Goal: Information Seeking & Learning: Learn about a topic

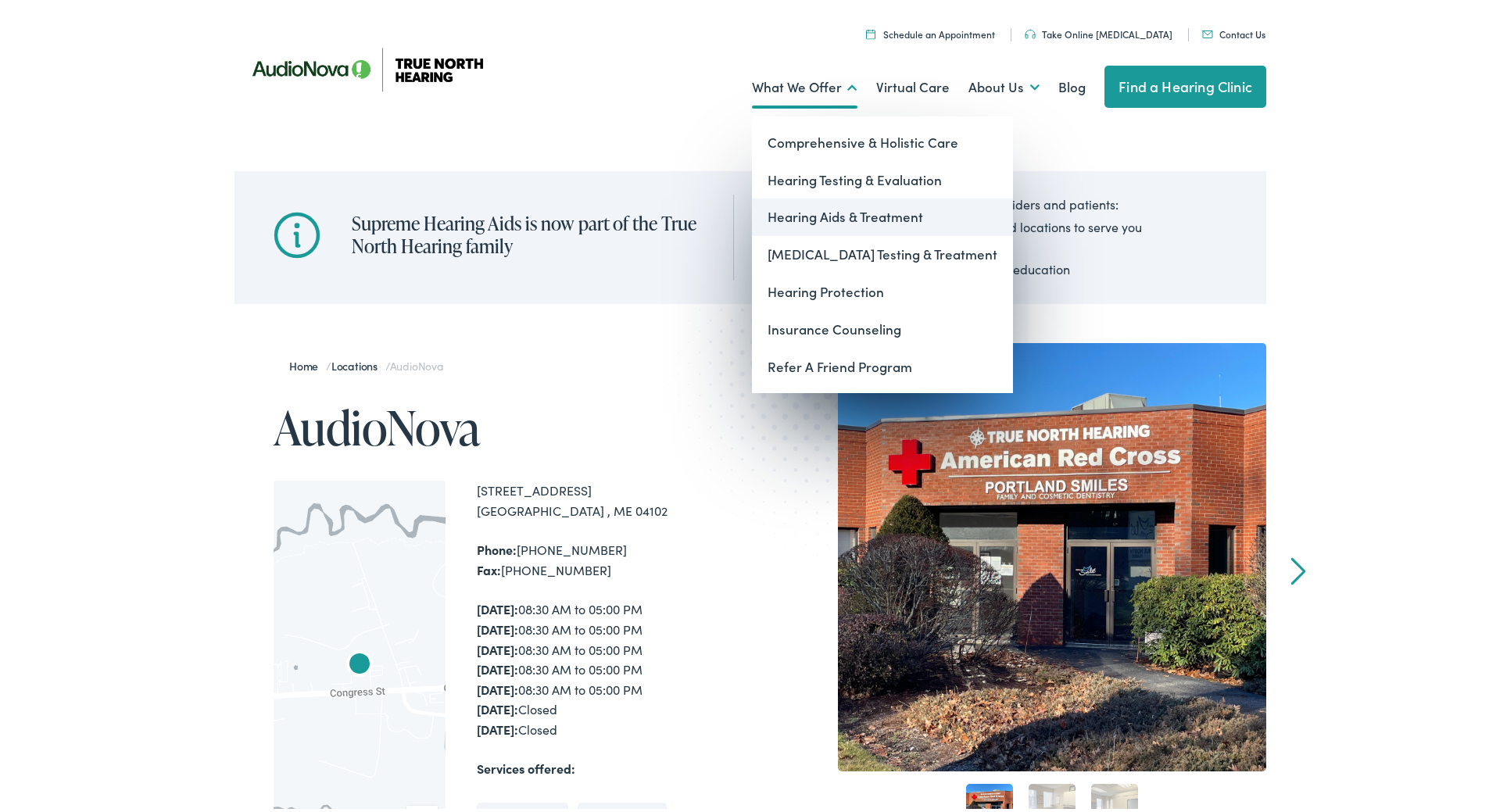
click at [810, 215] on link "Hearing Aids & Treatment" at bounding box center [882, 214] width 261 height 38
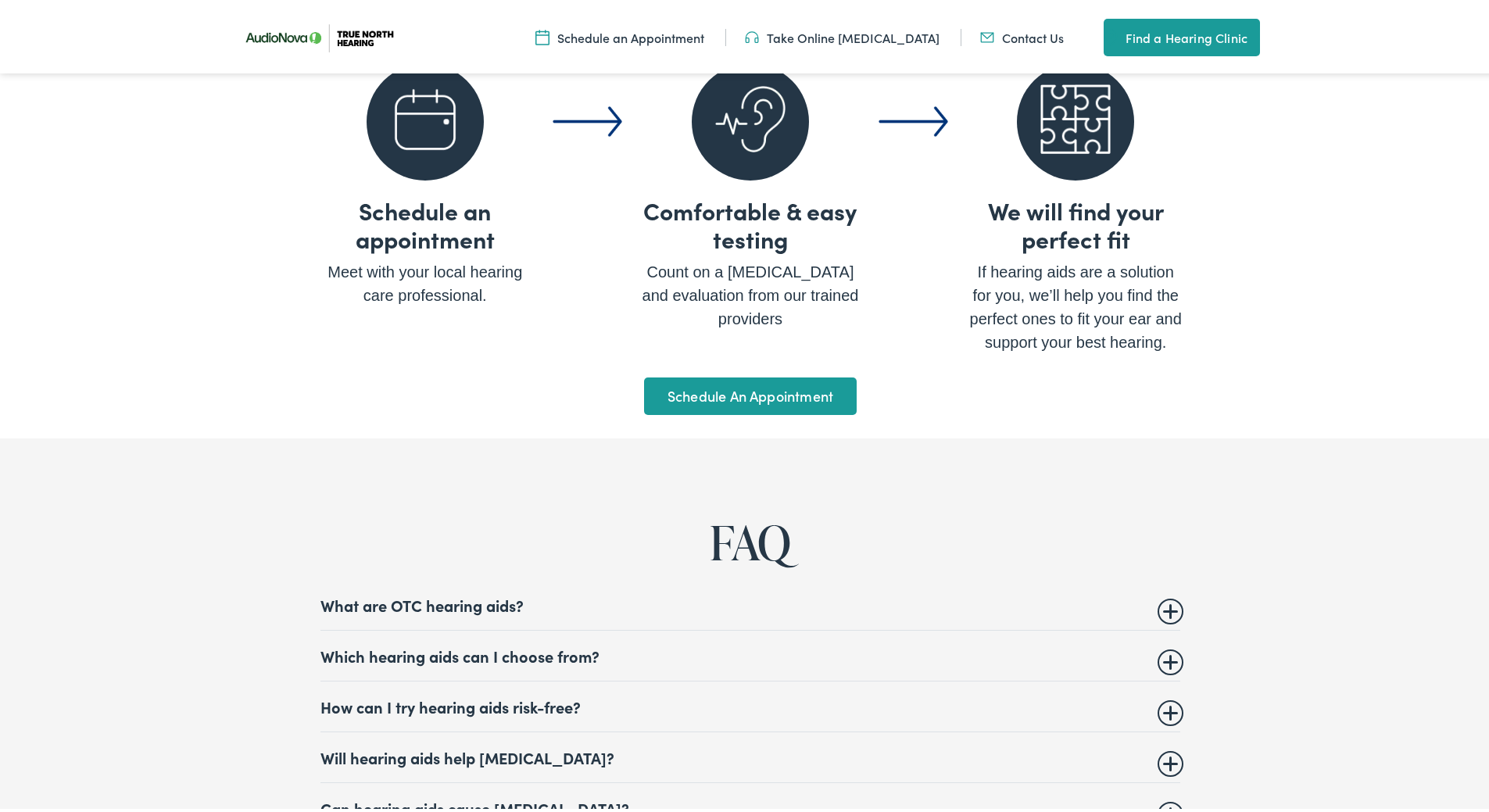
scroll to position [5839, 0]
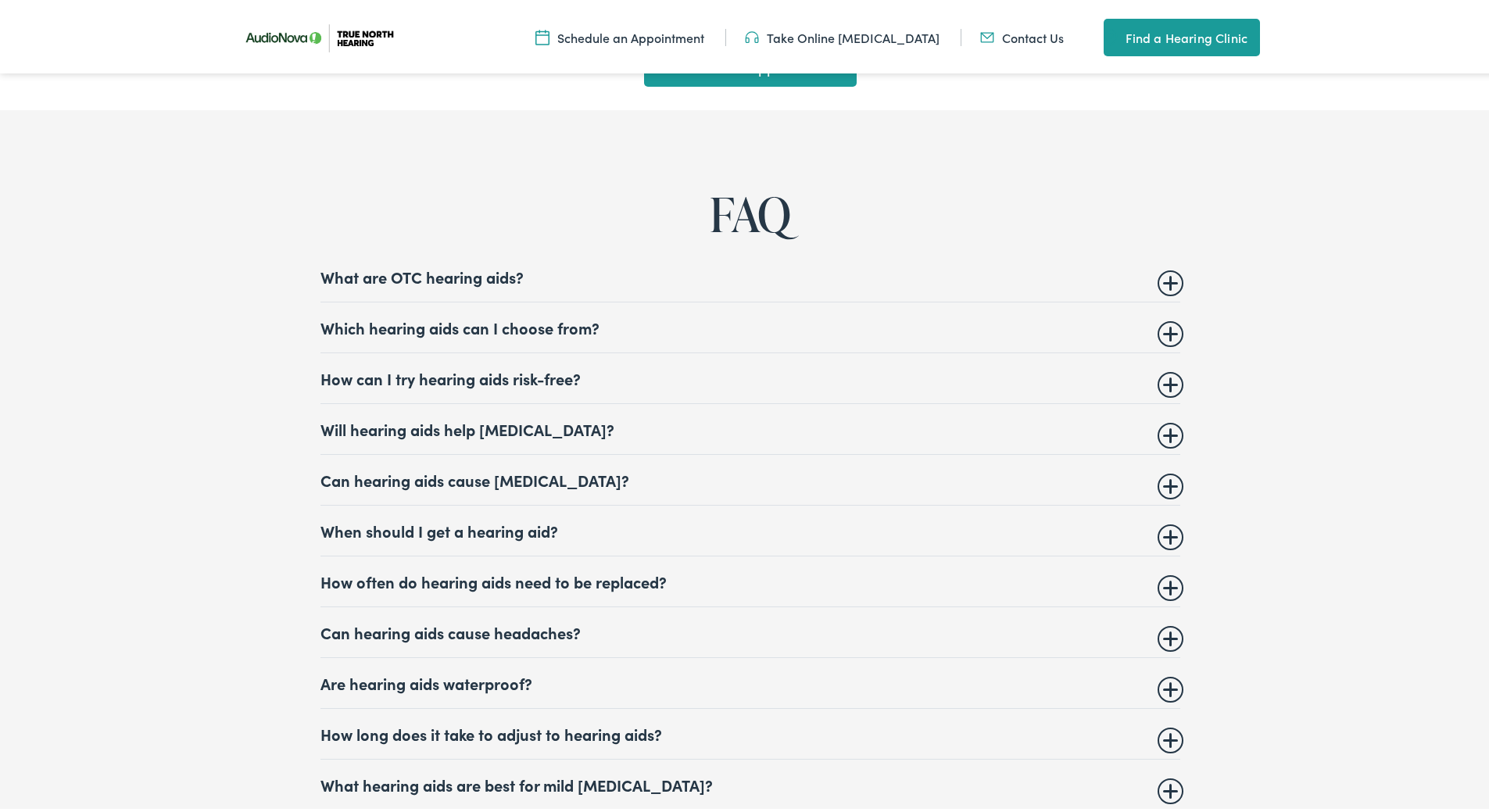
click at [565, 317] on summary "Which hearing aids can I choose from?" at bounding box center [750, 324] width 860 height 19
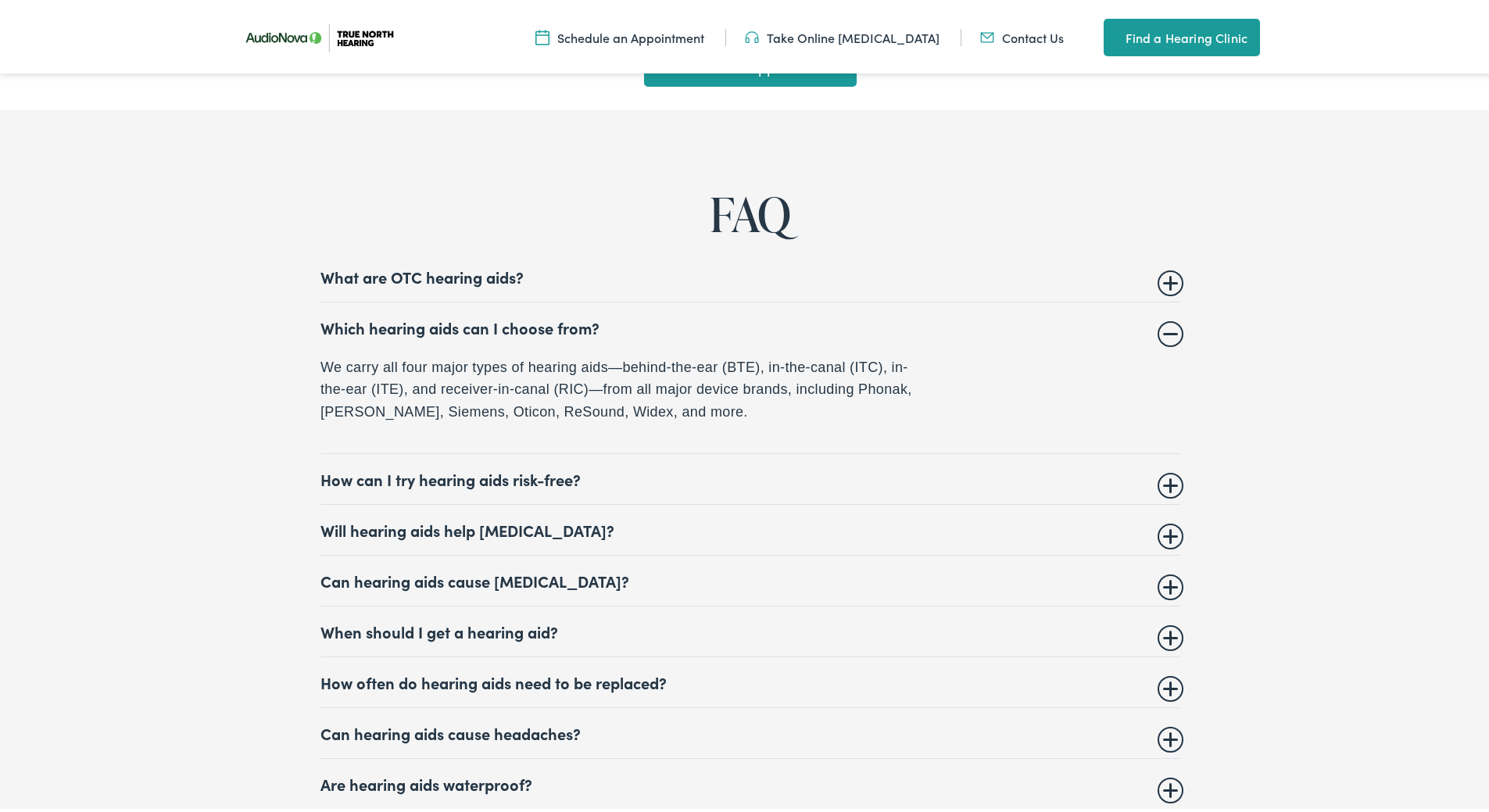
scroll to position [6167, 0]
click at [447, 465] on summary "How can I try hearing aids risk-free?" at bounding box center [750, 475] width 860 height 19
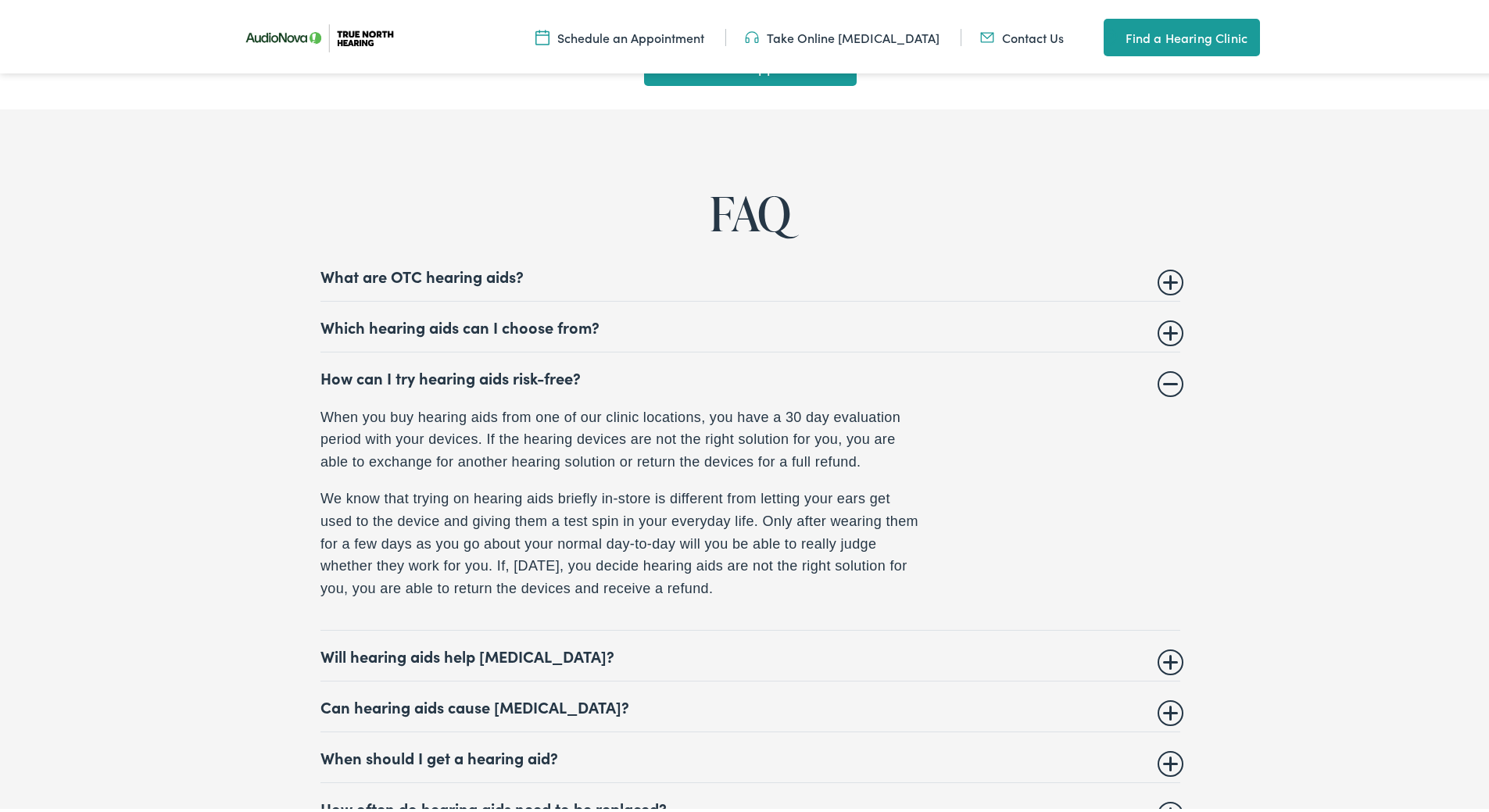
click at [539, 368] on summary "How can I try hearing aids risk-free?" at bounding box center [750, 374] width 860 height 19
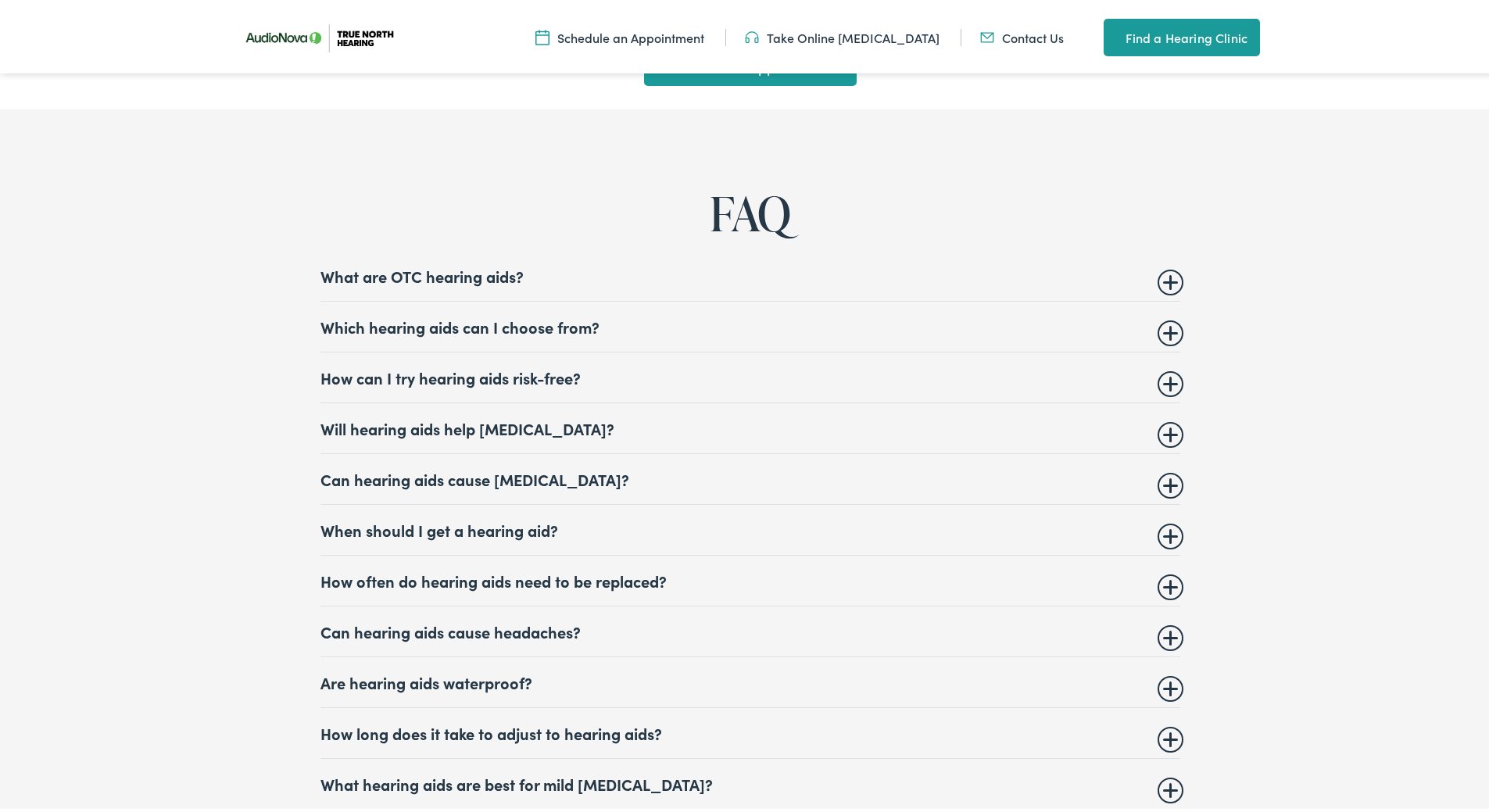
click at [531, 421] on summary "Will hearing aids help tinnitus?" at bounding box center [750, 425] width 860 height 19
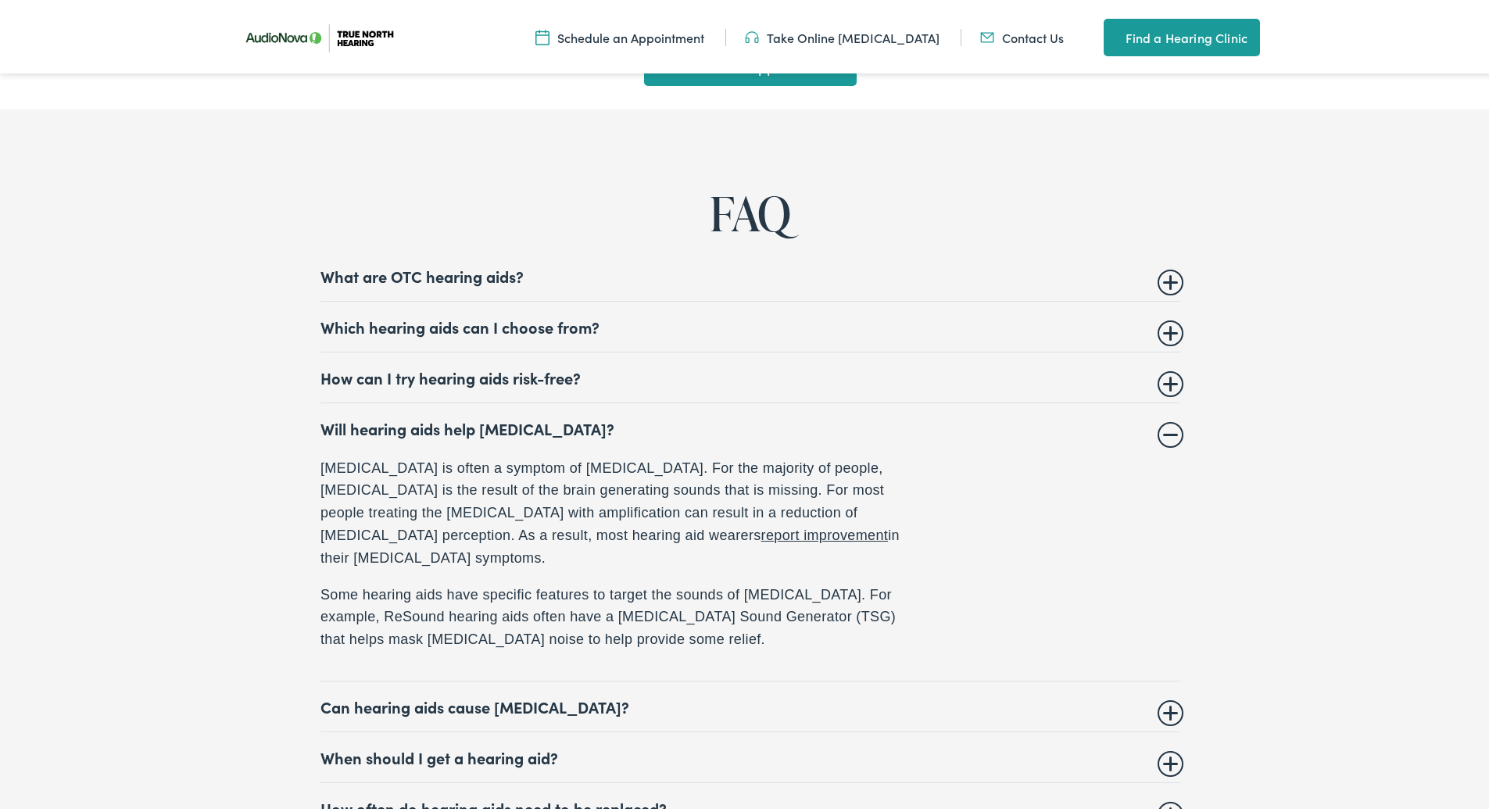
click at [531, 421] on summary "Will hearing aids help tinnitus?" at bounding box center [750, 425] width 860 height 19
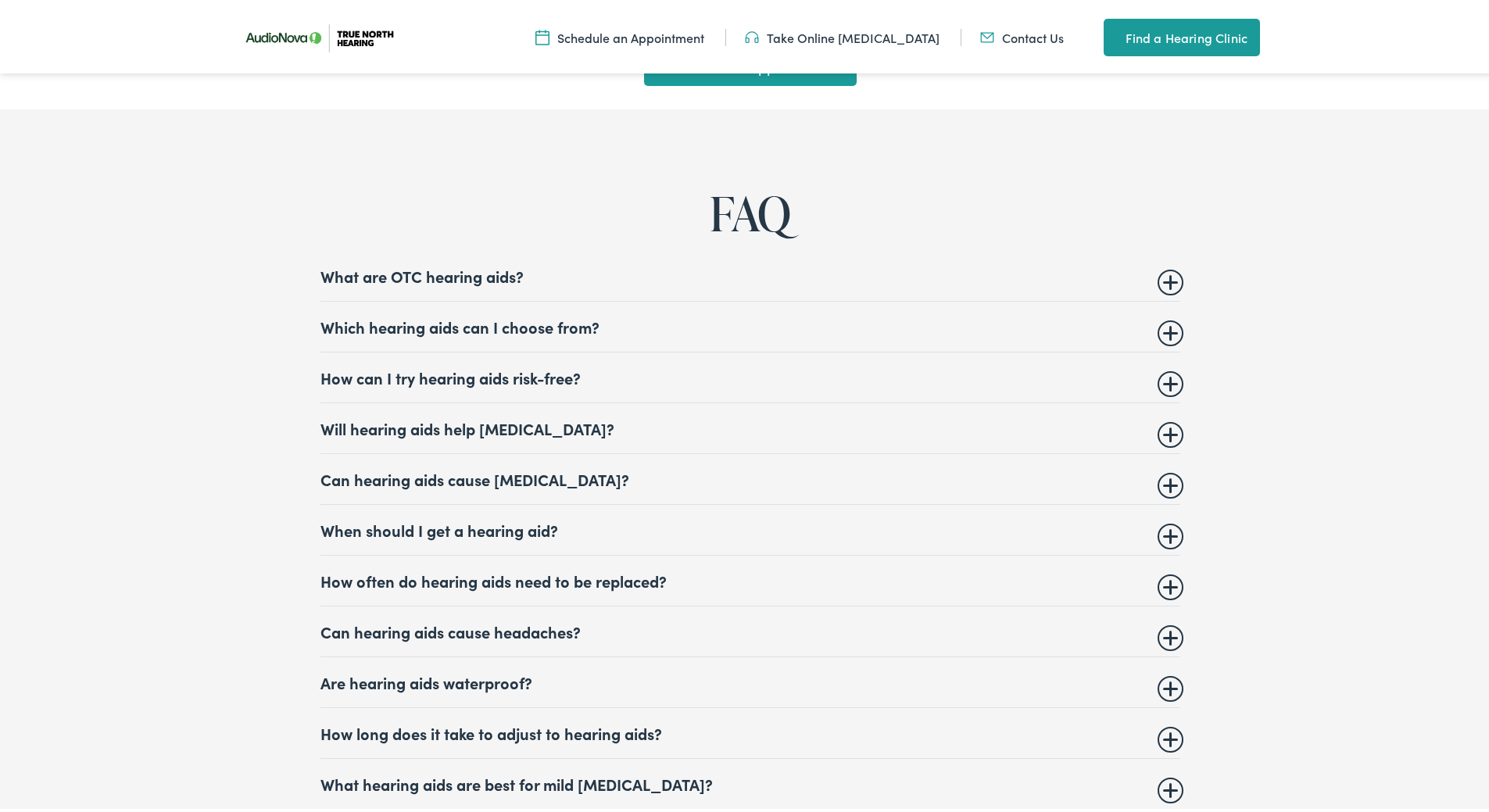
click at [531, 421] on summary "Will hearing aids help tinnitus?" at bounding box center [750, 425] width 860 height 19
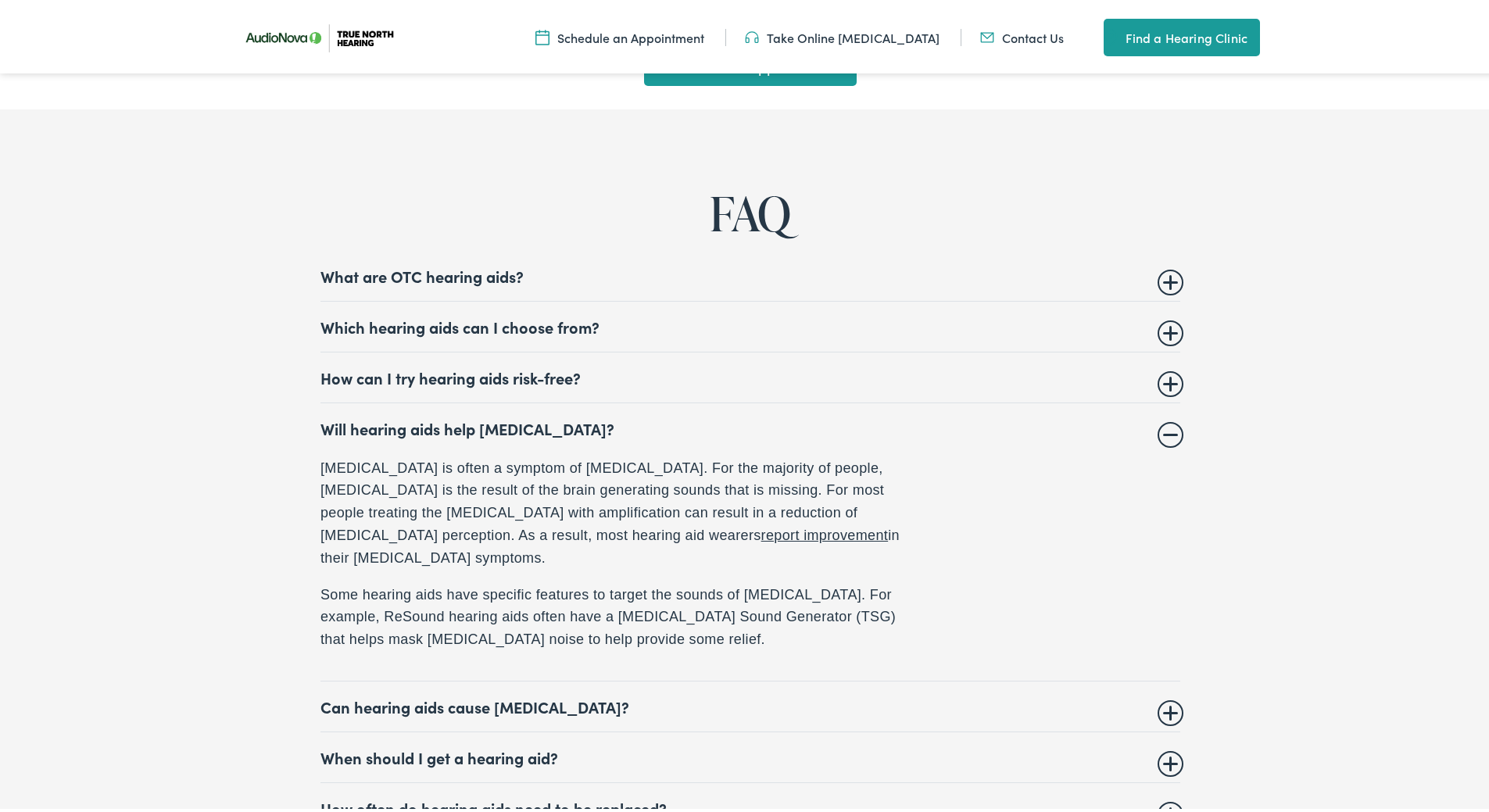
click at [531, 421] on summary "Will hearing aids help tinnitus?" at bounding box center [750, 425] width 860 height 19
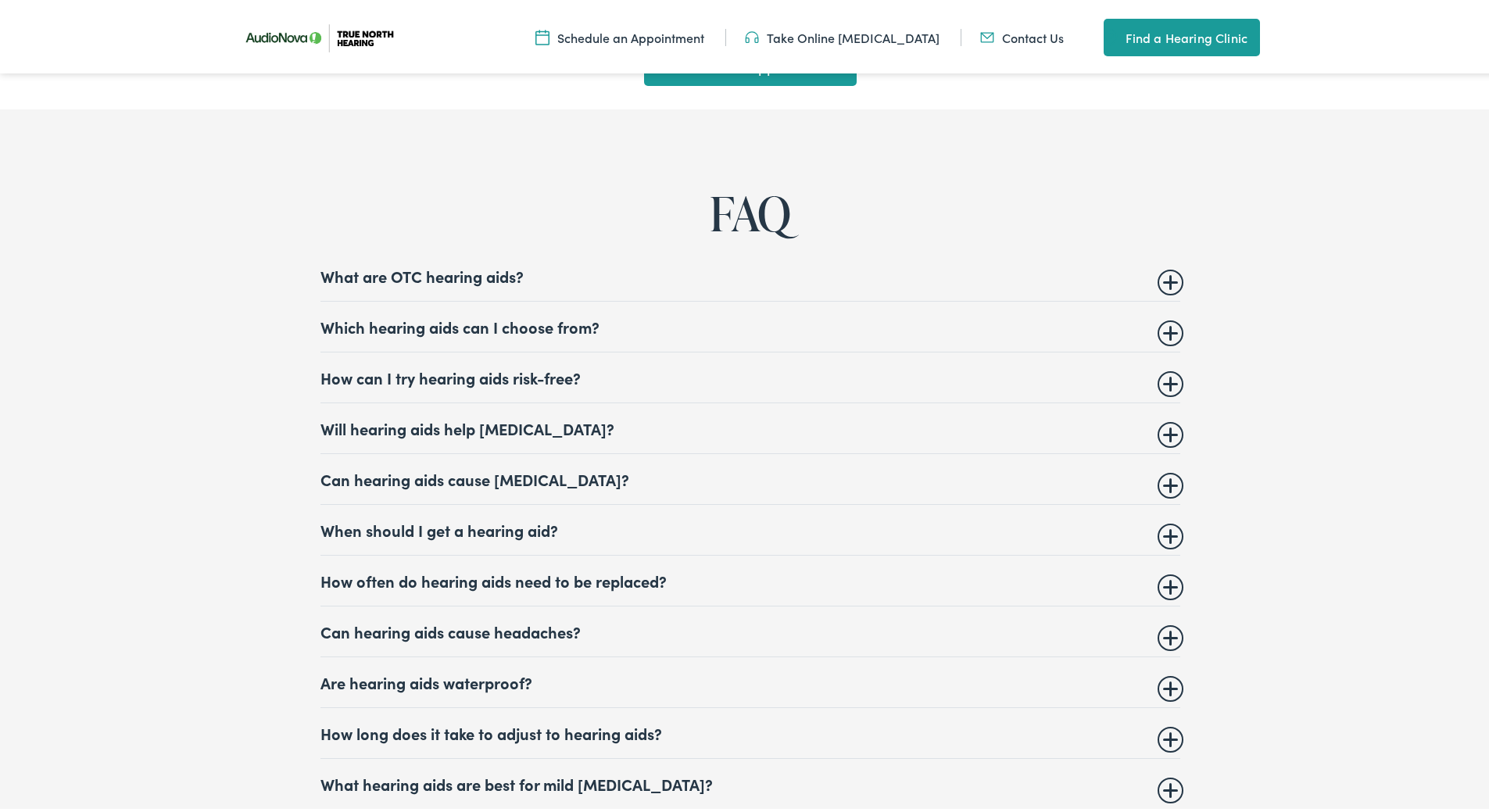
click at [522, 466] on summary "Can hearing aids cause vertigo?" at bounding box center [750, 476] width 860 height 19
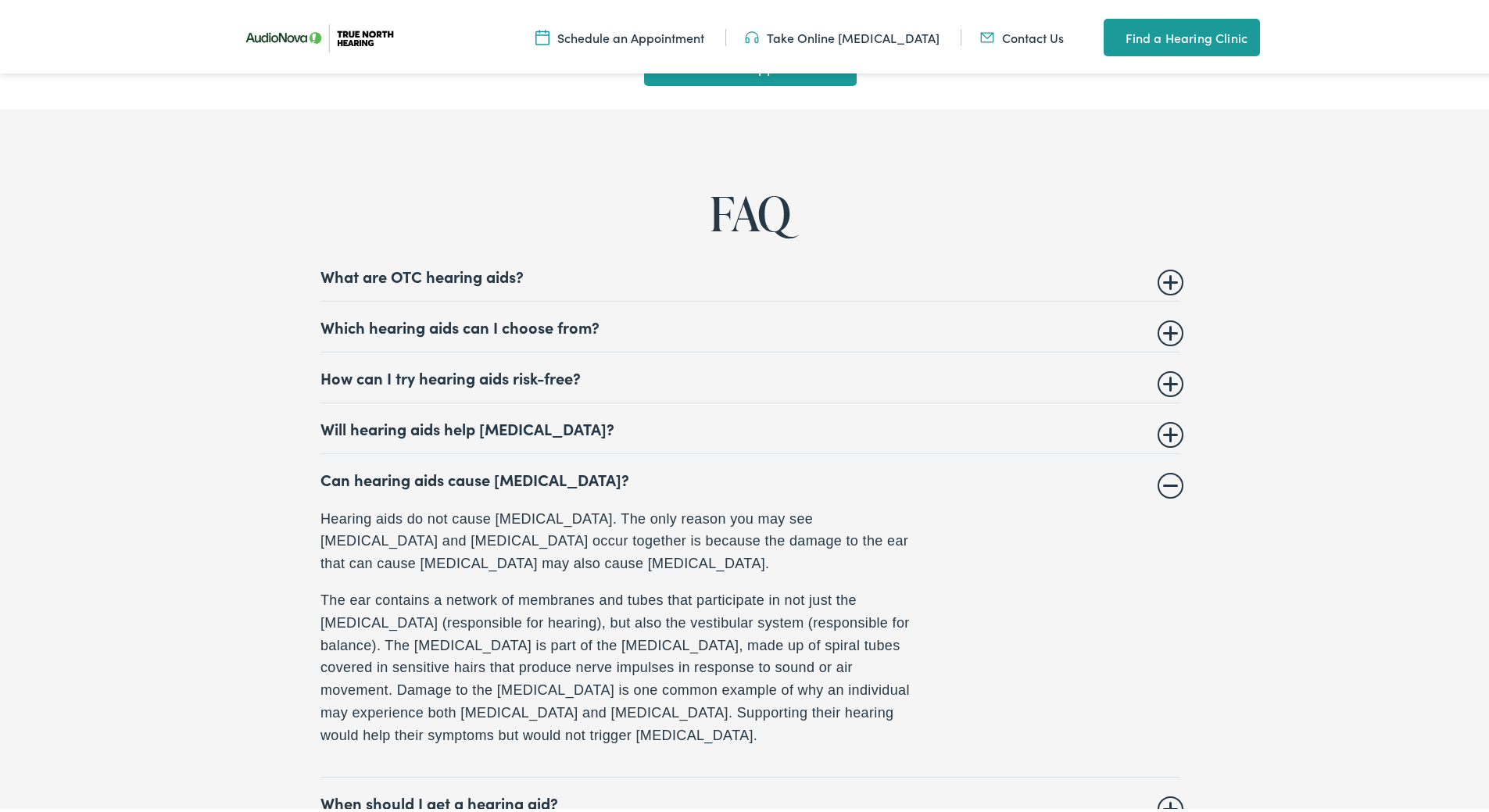
click at [522, 466] on summary "Can hearing aids cause vertigo?" at bounding box center [750, 476] width 860 height 19
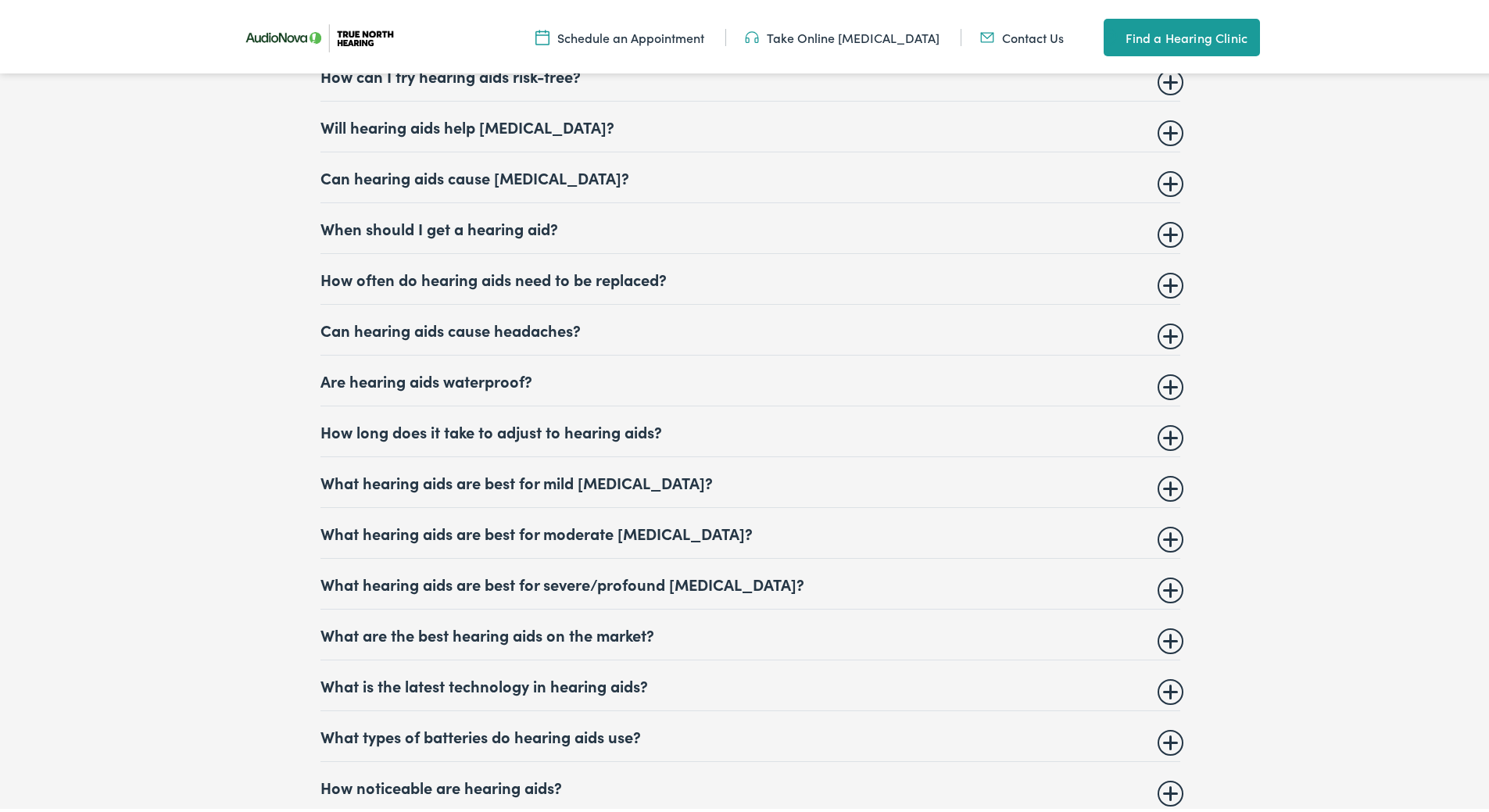
scroll to position [6489, 0]
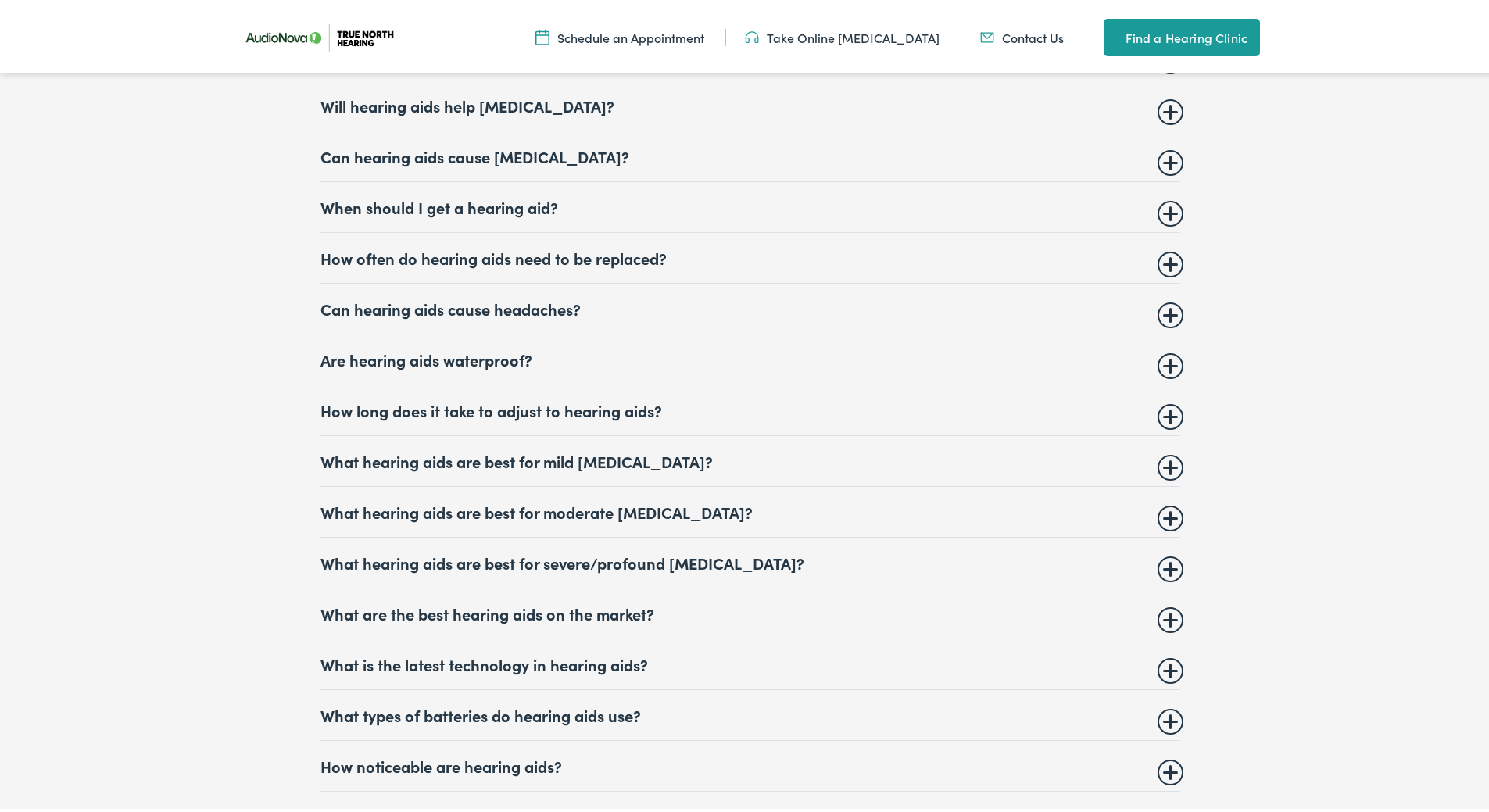
click at [540, 499] on summary "What hearing aids are best for moderate hearing loss?" at bounding box center [750, 508] width 860 height 19
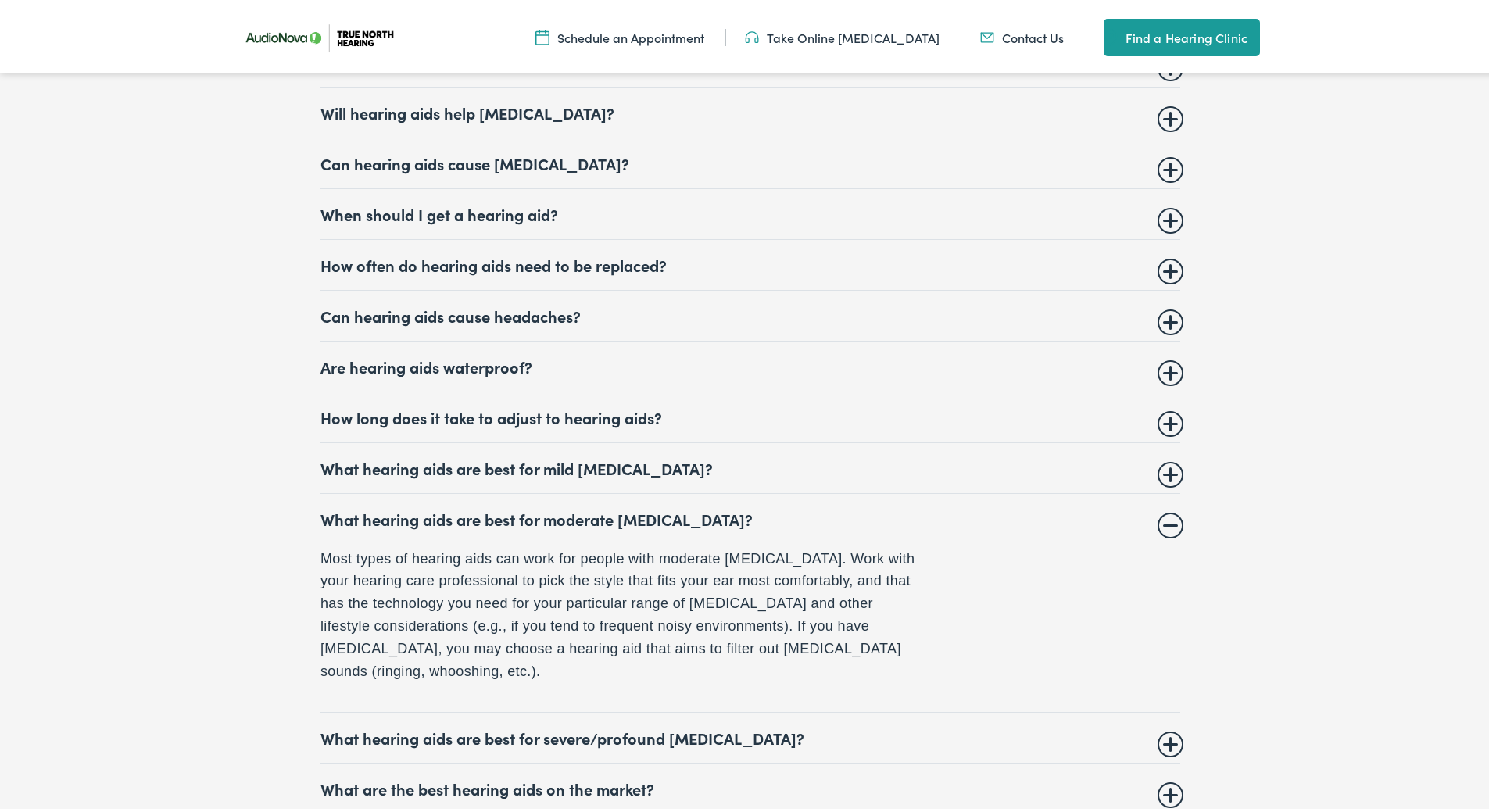
scroll to position [6481, 0]
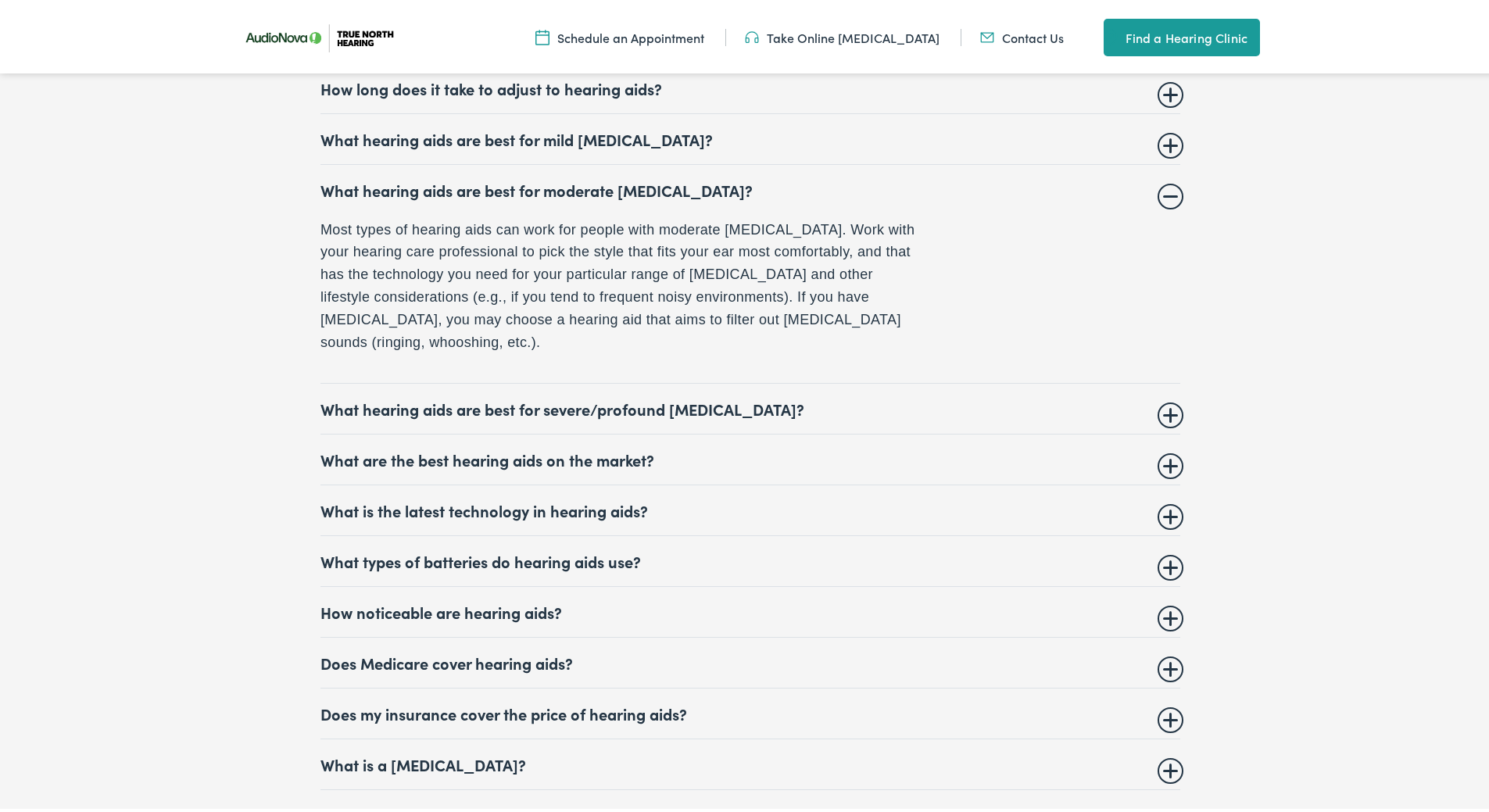
click at [651, 446] on summary "What are the best hearing aids on the market?" at bounding box center [750, 456] width 860 height 19
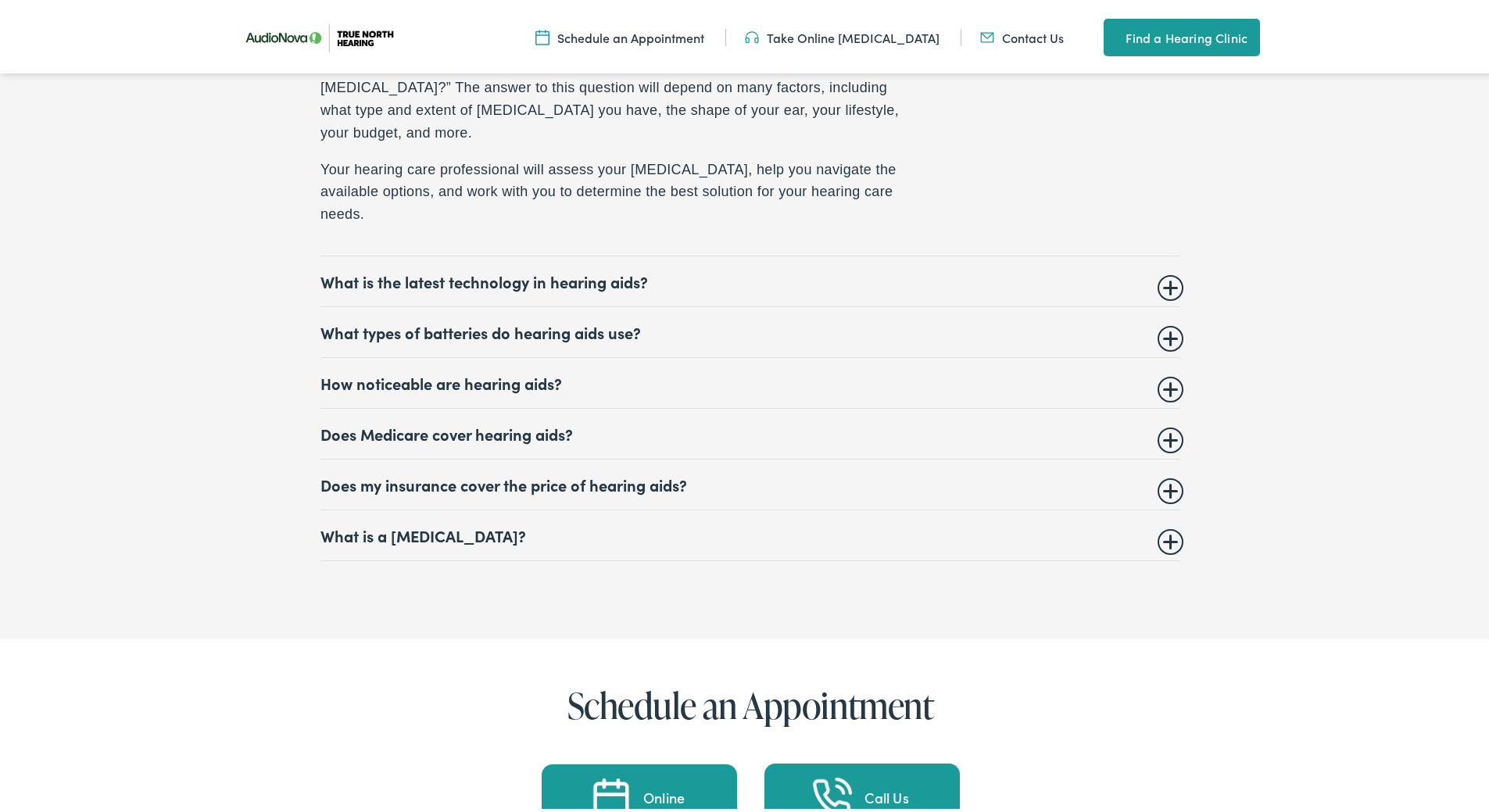
scroll to position [7101, 0]
click at [652, 471] on summary "Does my insurance cover the price of hearing aids?" at bounding box center [750, 481] width 860 height 19
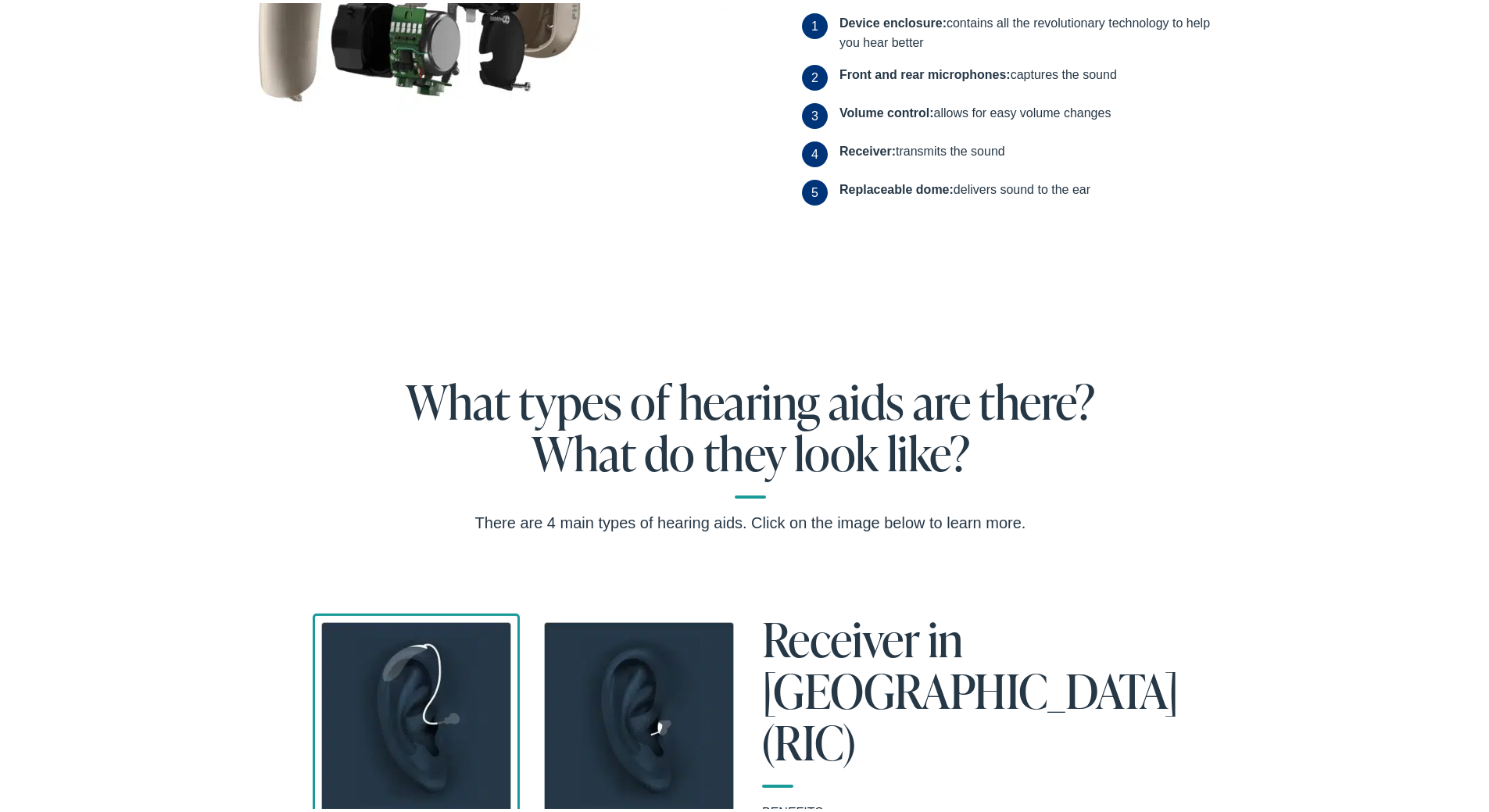
scroll to position [0, 0]
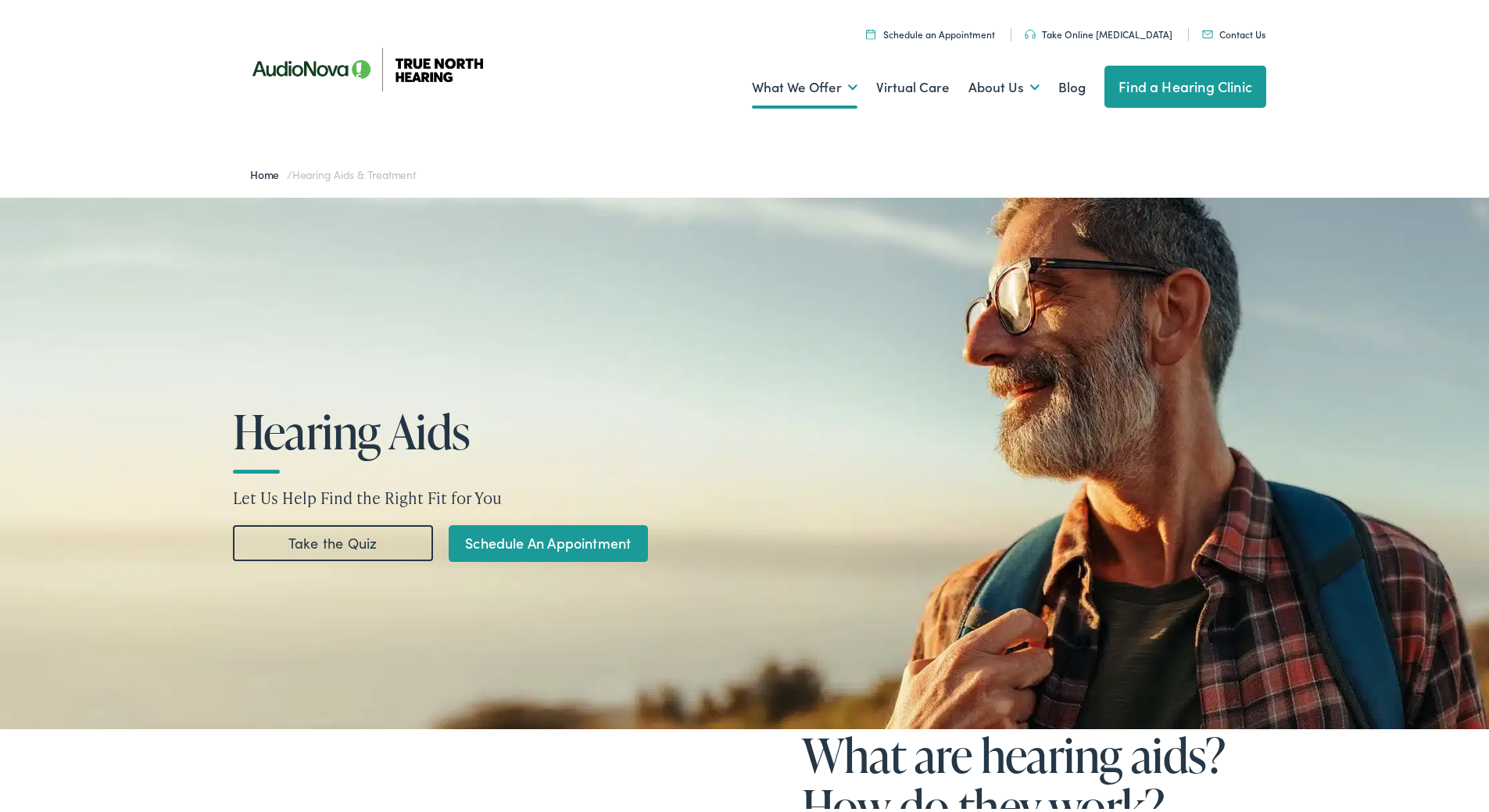
click at [1171, 82] on link "Find a Hearing Clinic" at bounding box center [1185, 83] width 162 height 42
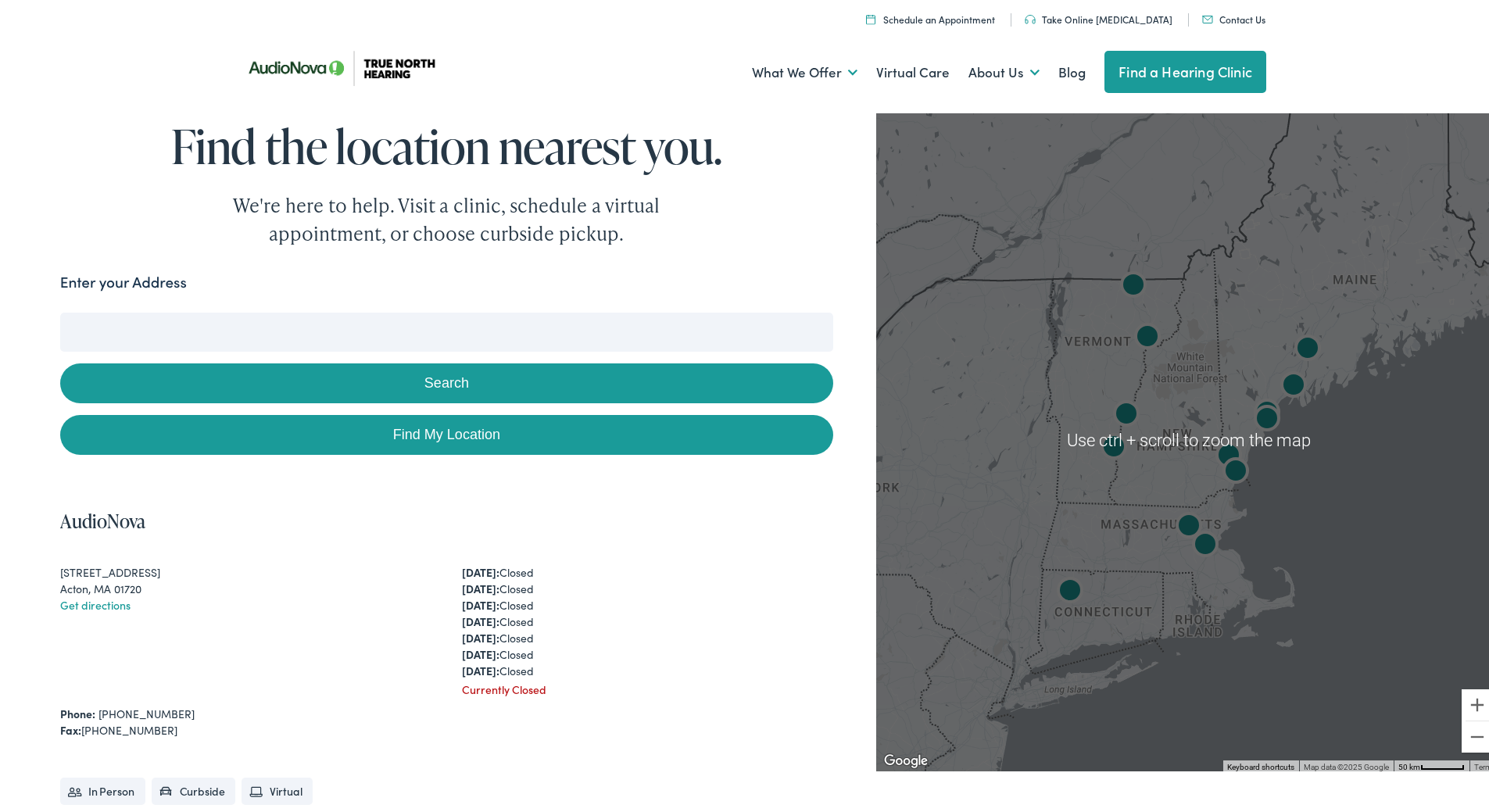
click at [1286, 495] on div at bounding box center [1189, 437] width 625 height 662
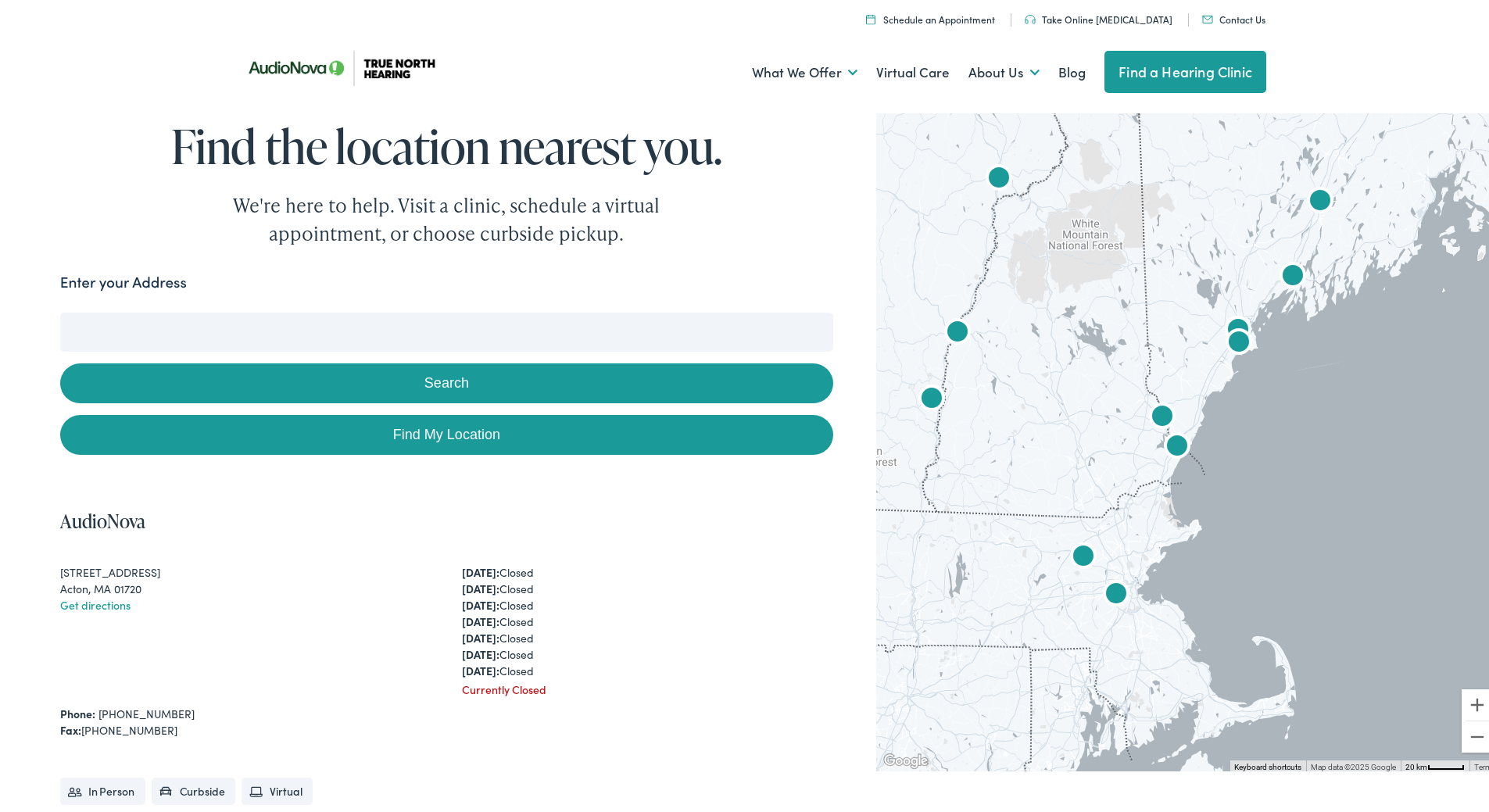
click at [1254, 391] on div at bounding box center [1189, 437] width 625 height 662
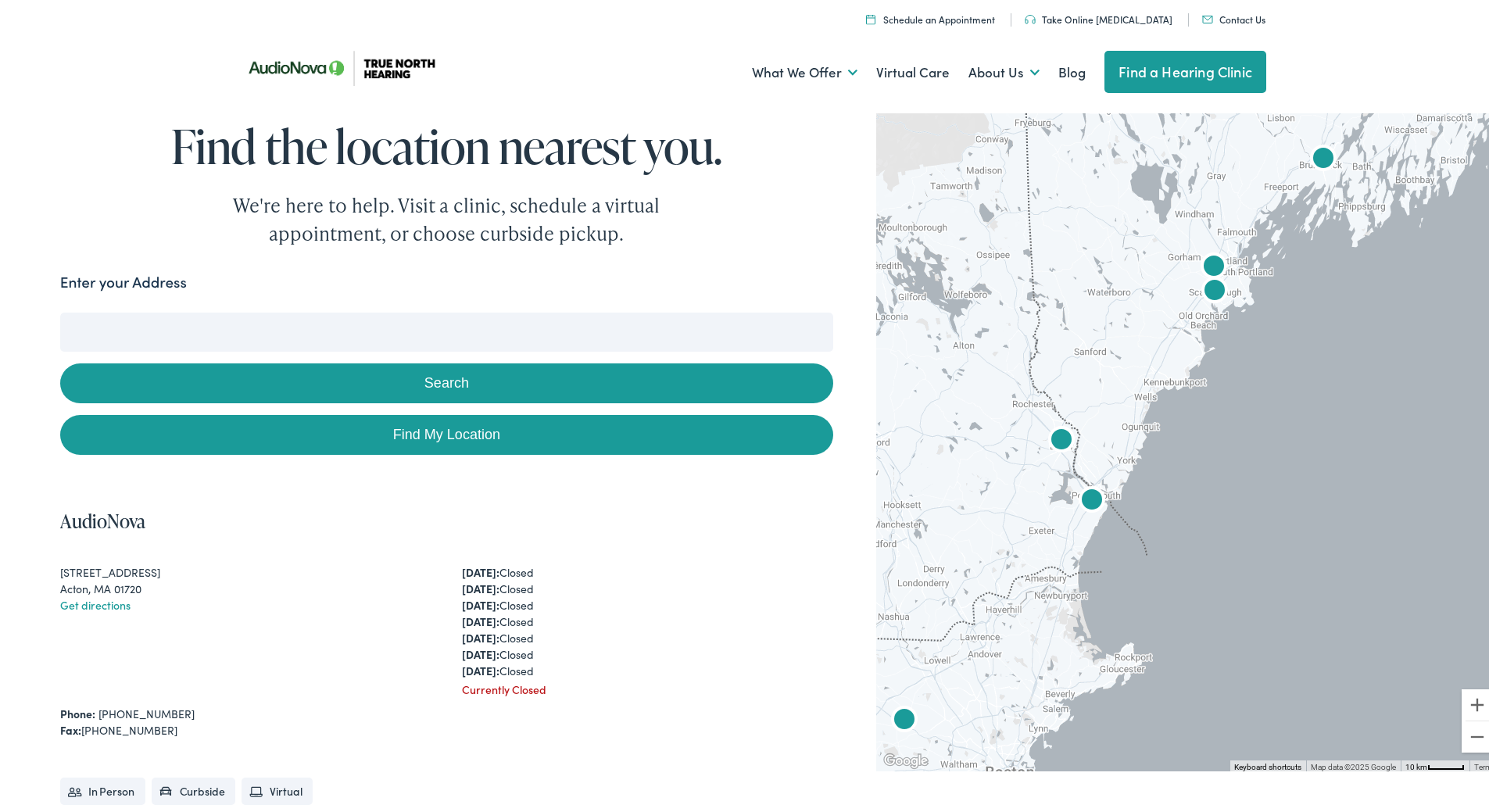
click at [1234, 341] on div at bounding box center [1189, 437] width 625 height 662
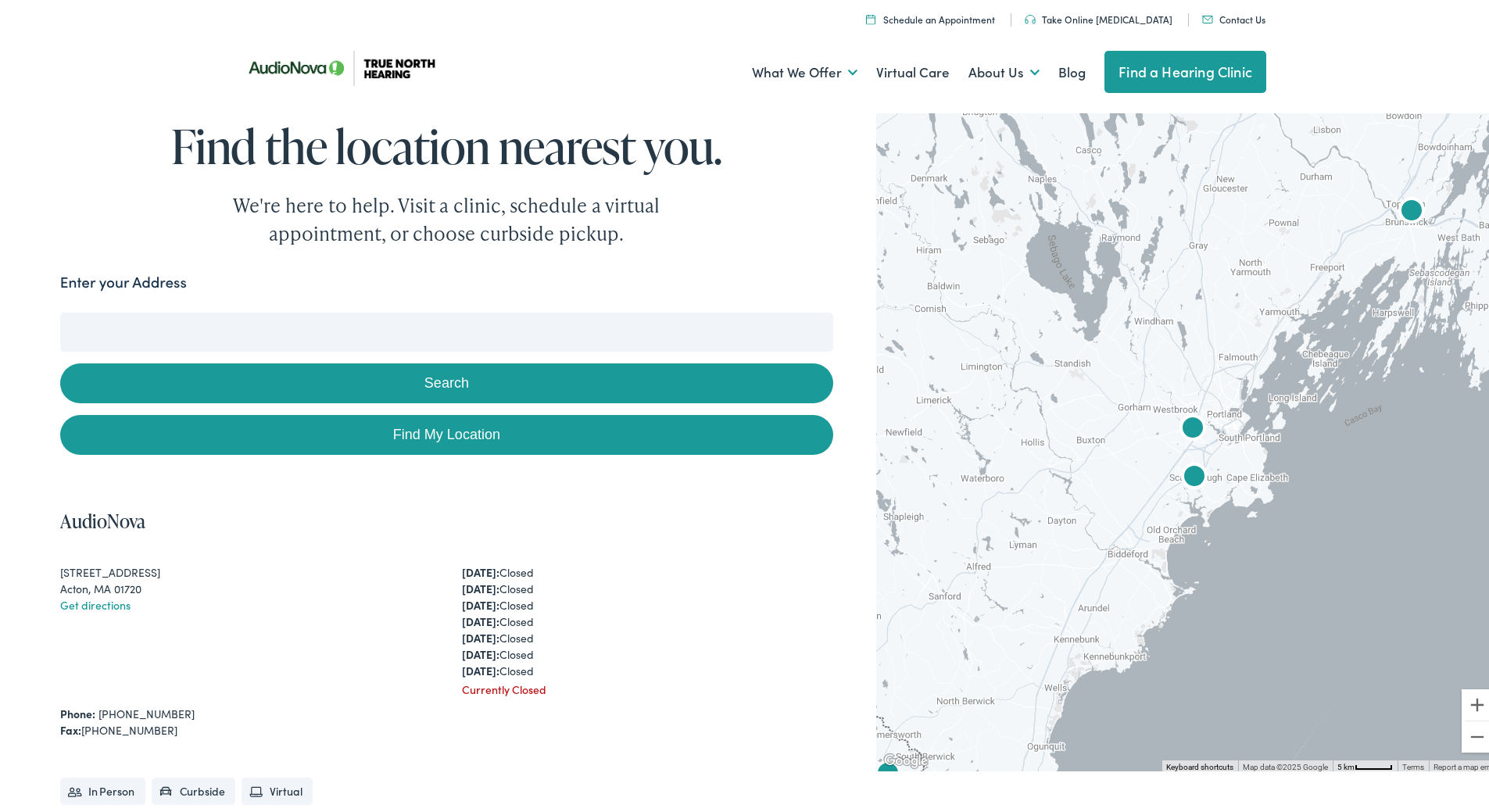
drag, startPoint x: 1209, startPoint y: 239, endPoint x: 1208, endPoint y: 495, distance: 256.0
click at [1208, 495] on div at bounding box center [1189, 437] width 625 height 662
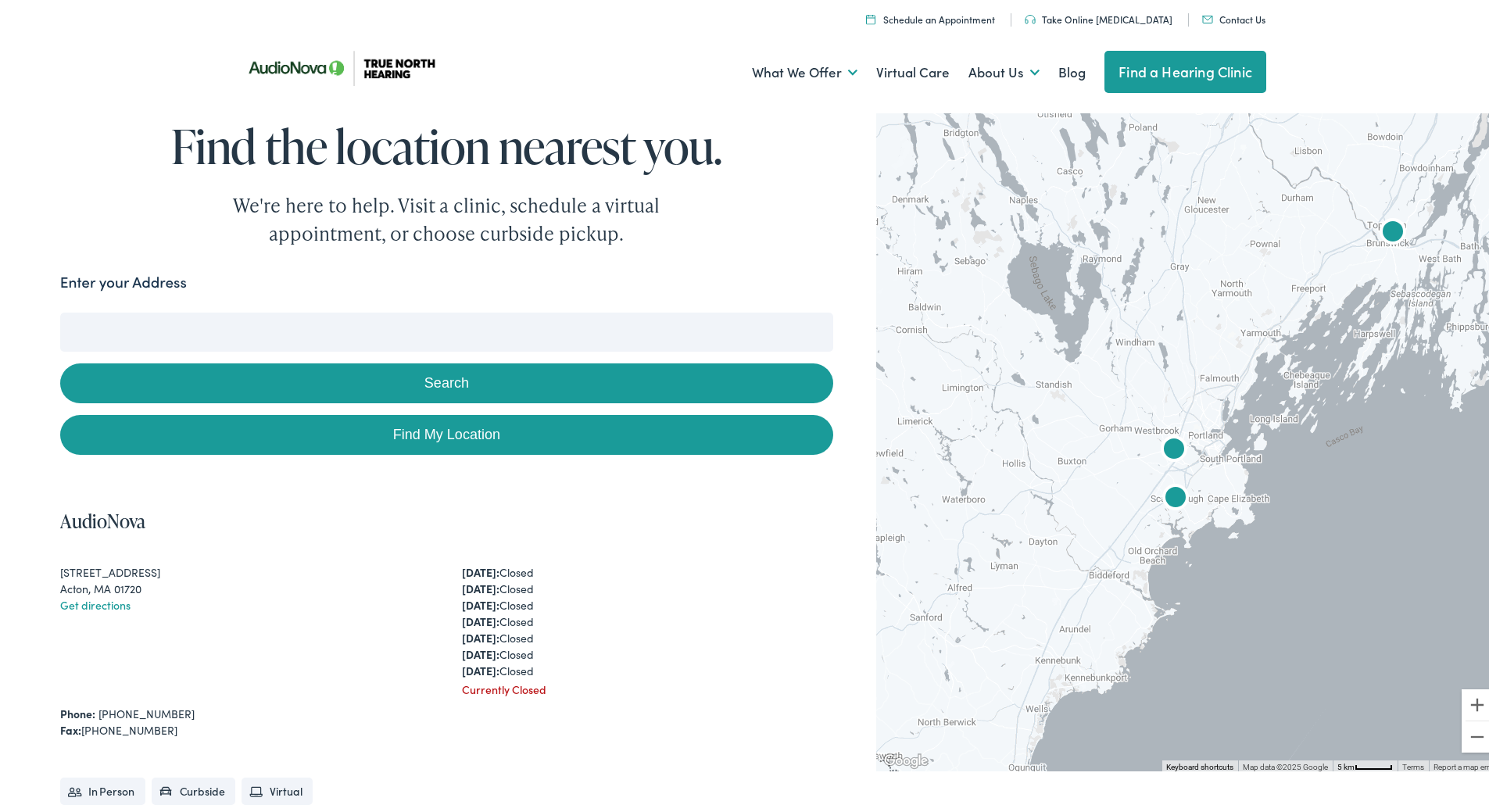
click at [1222, 485] on div at bounding box center [1189, 437] width 625 height 662
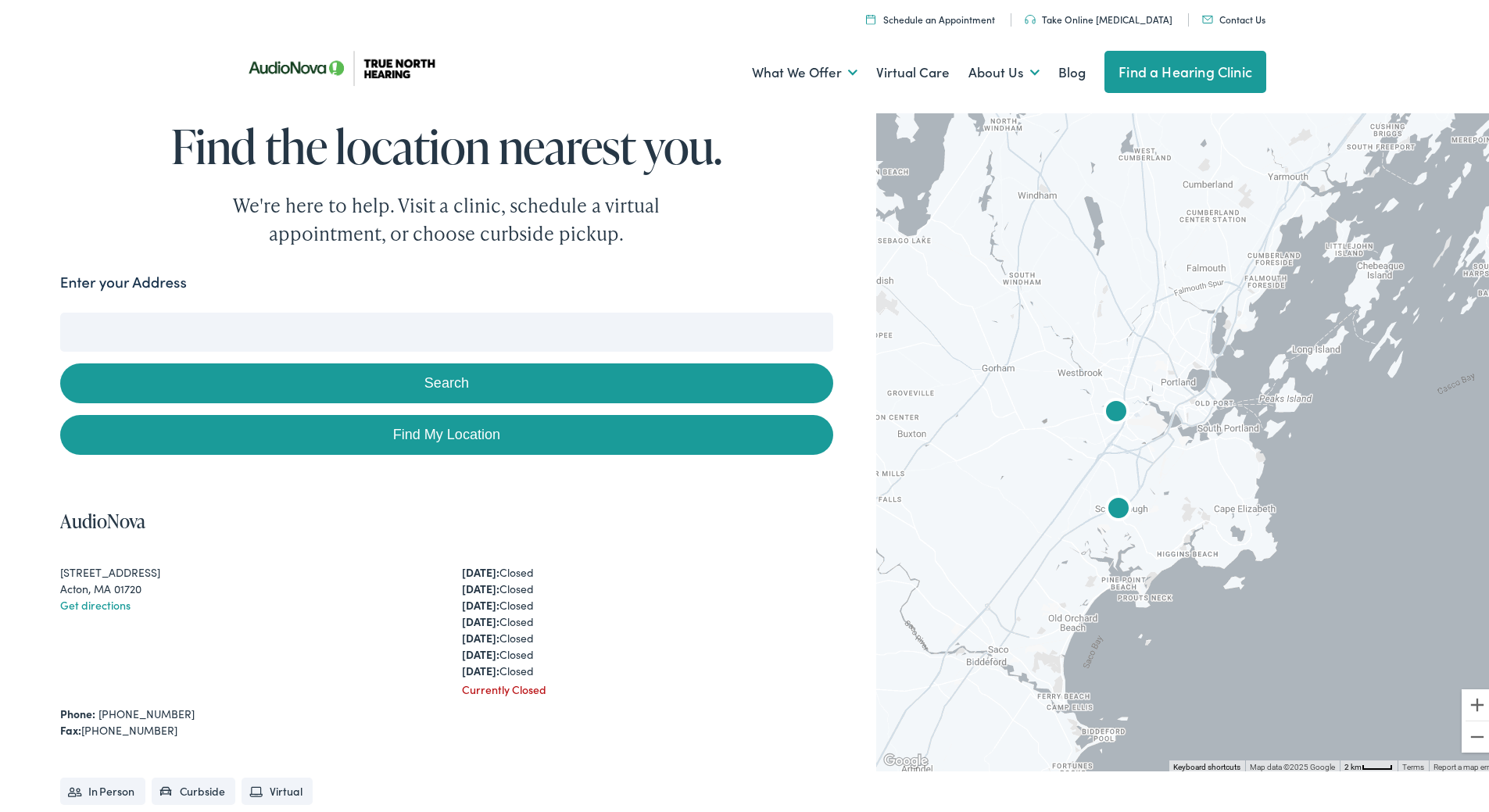
click at [1222, 485] on div at bounding box center [1189, 437] width 625 height 662
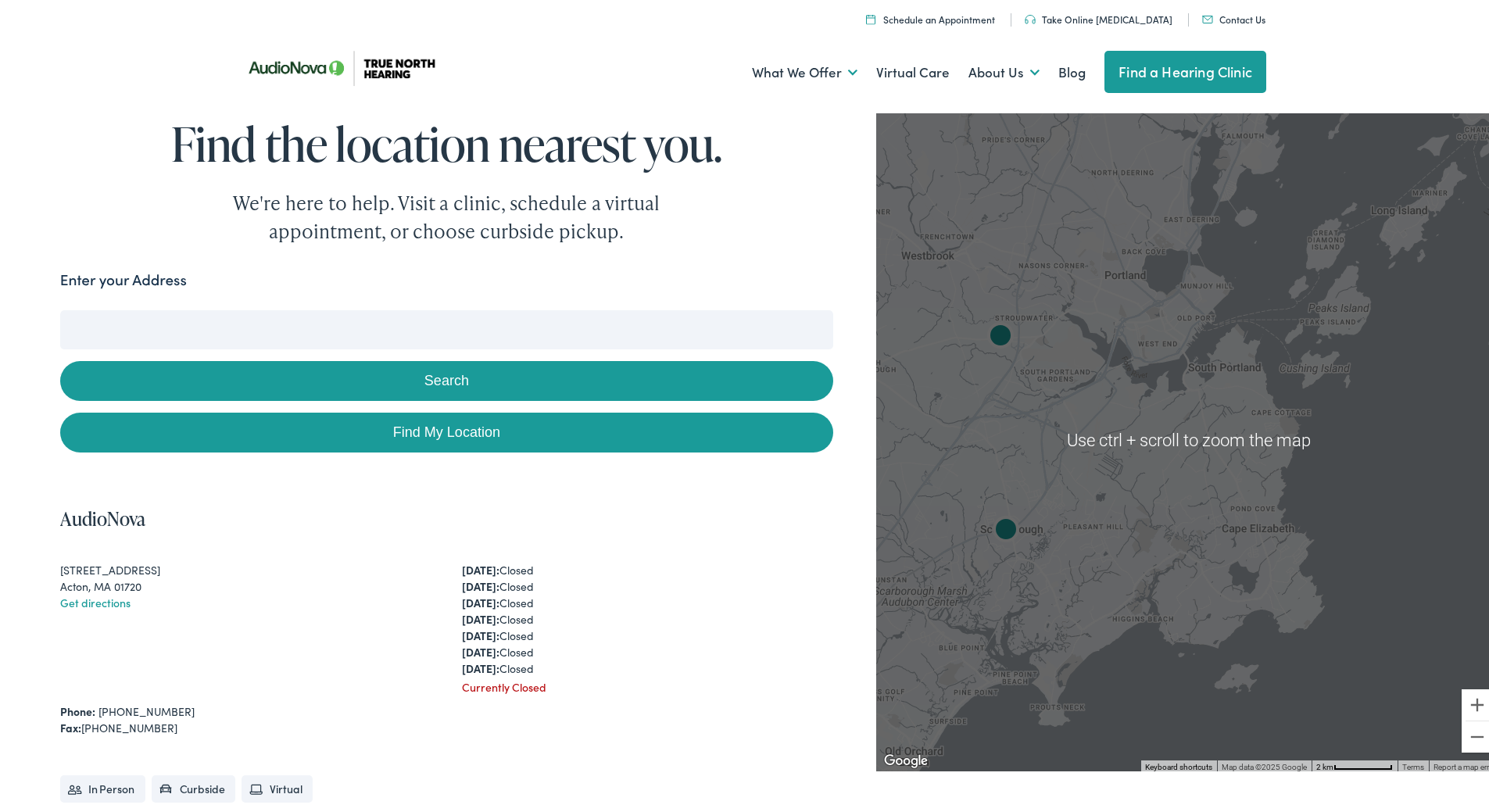
click at [992, 331] on img "AudioNova" at bounding box center [1001, 335] width 38 height 38
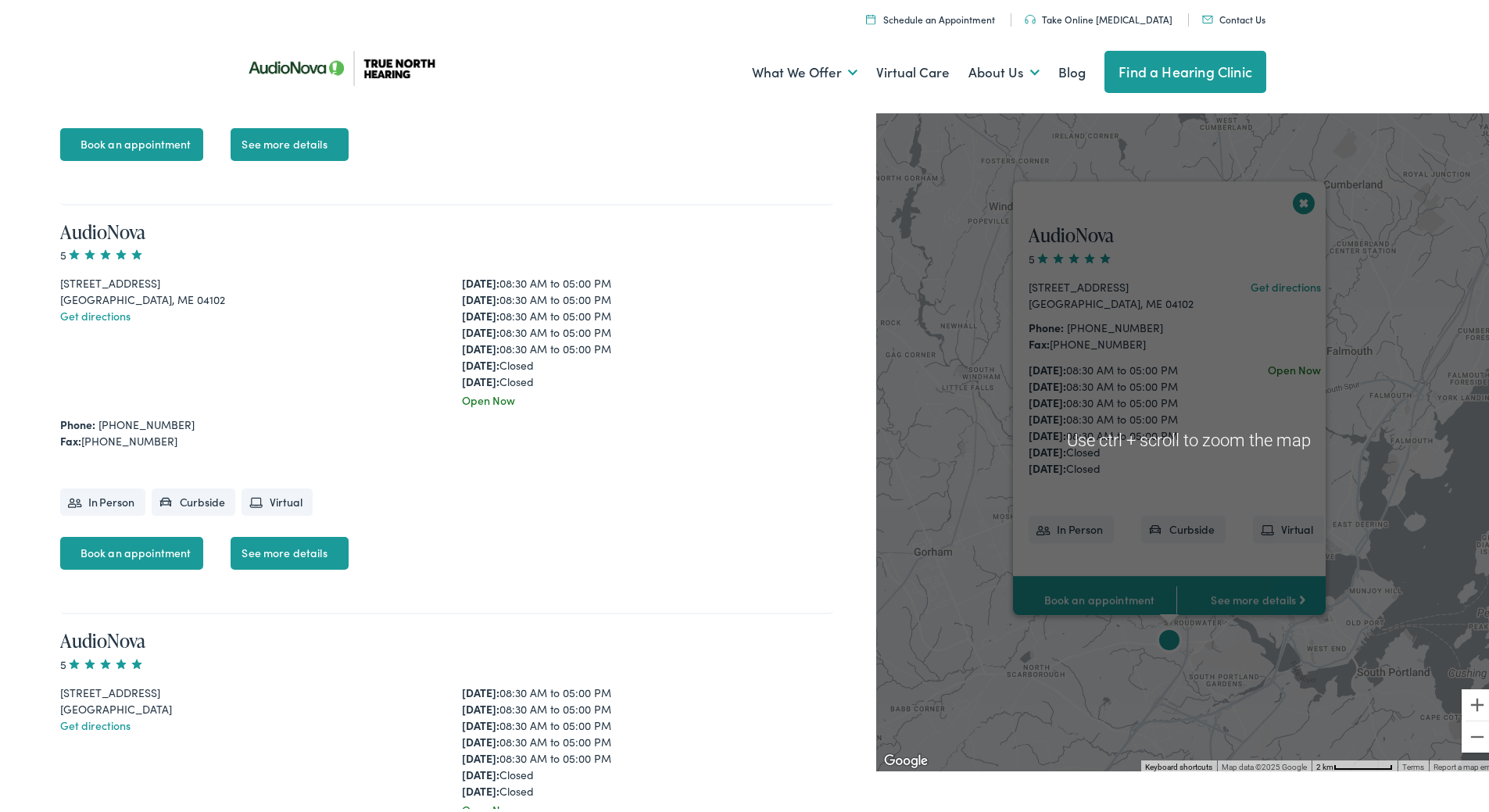
scroll to position [2396, 0]
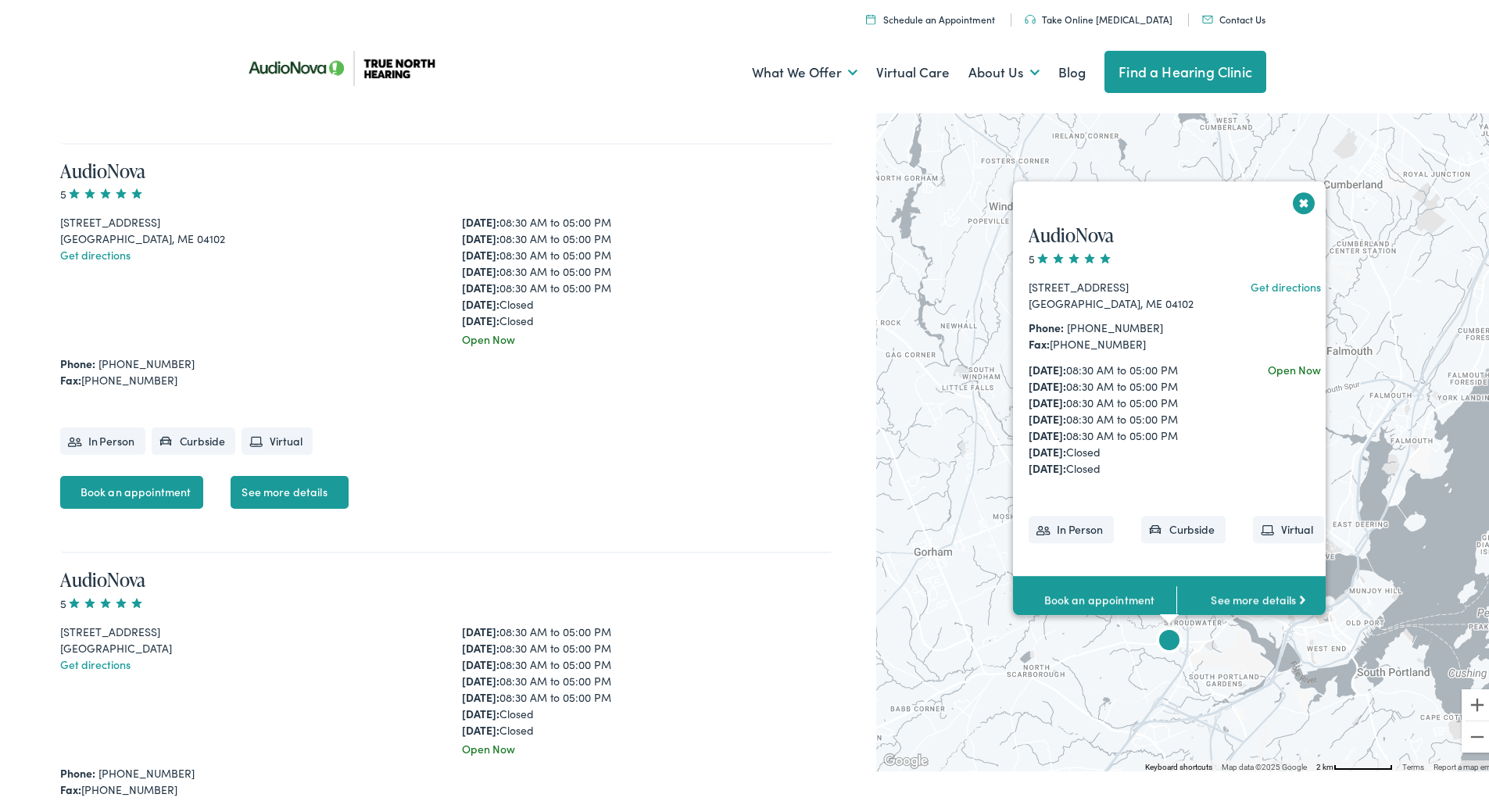
click at [1158, 635] on img "AudioNova" at bounding box center [1170, 639] width 38 height 38
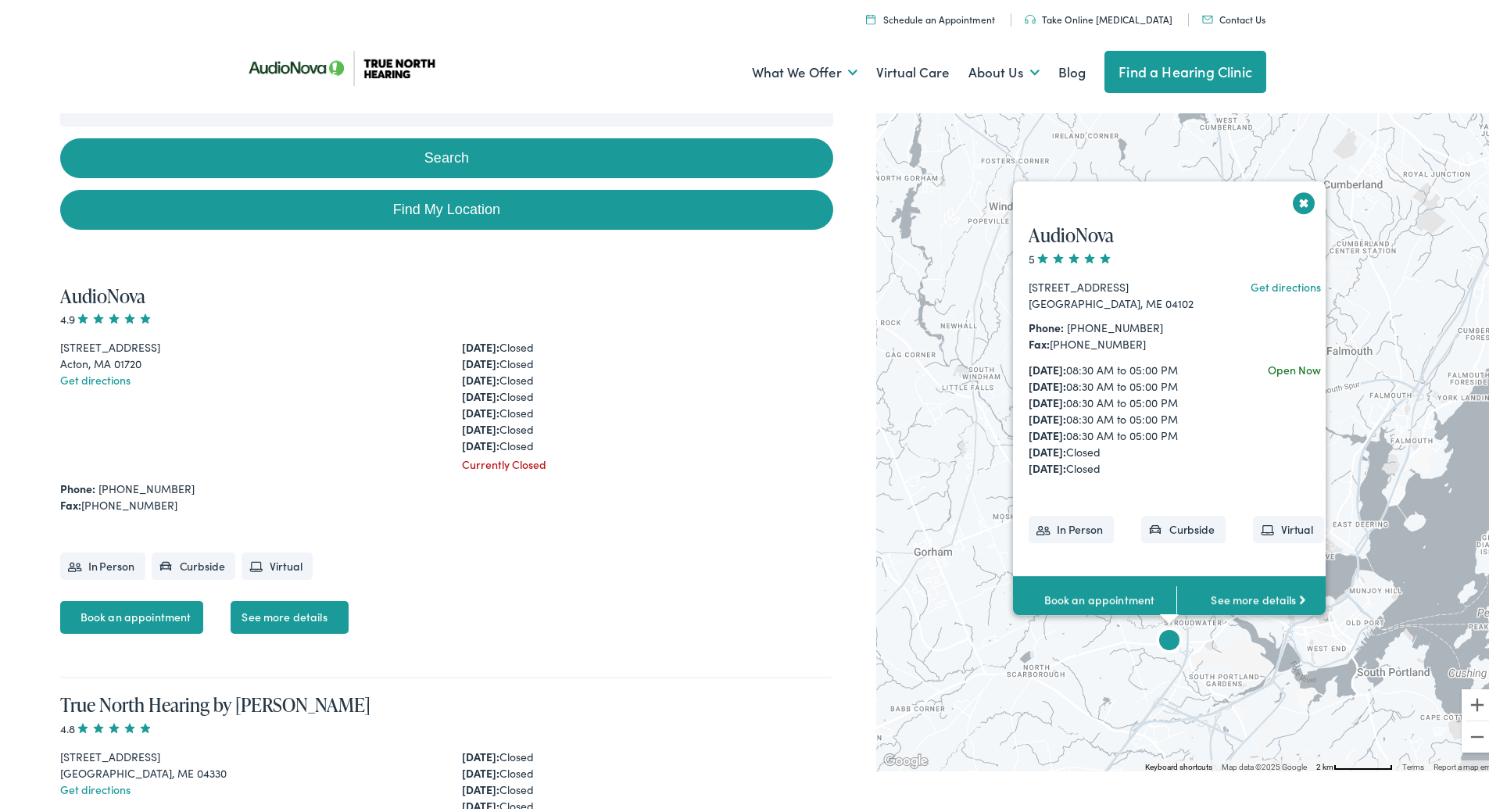
scroll to position [0, 0]
